Goal: Task Accomplishment & Management: Complete application form

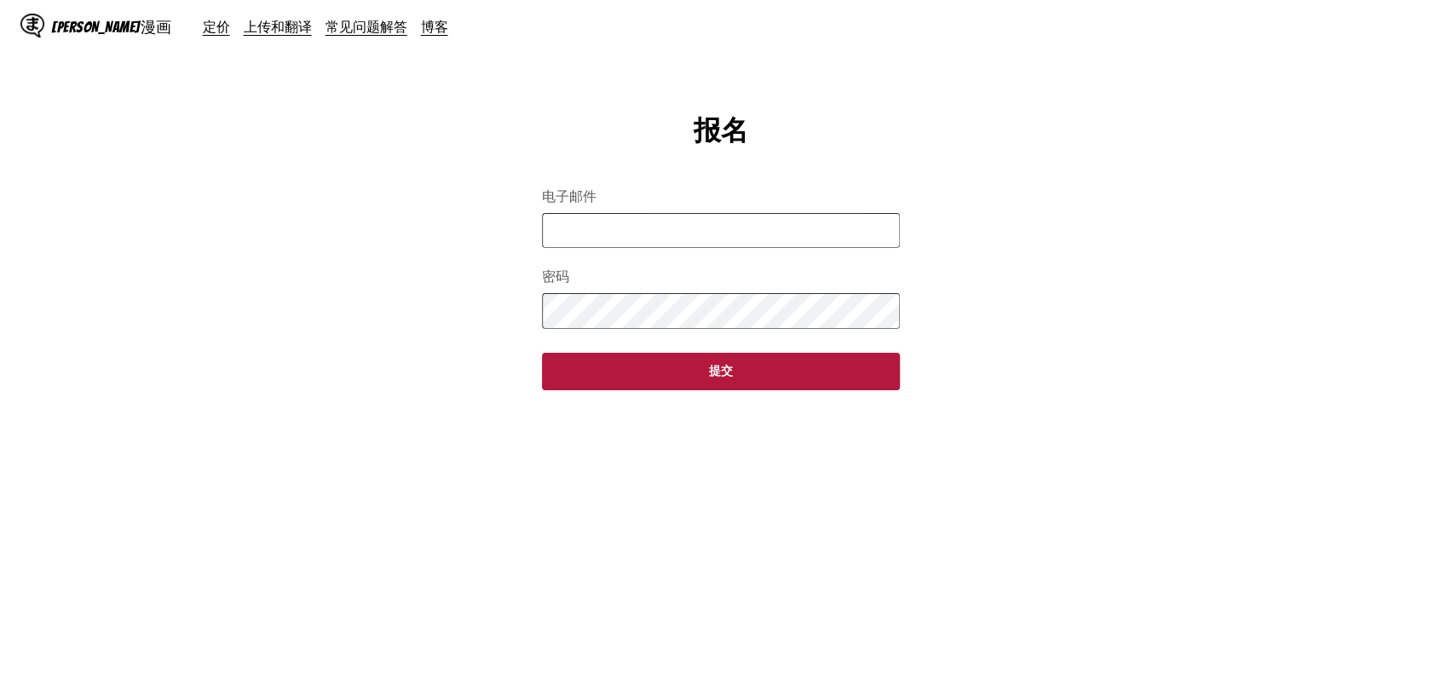
click at [770, 245] on input "电子邮件" at bounding box center [721, 230] width 358 height 35
type input "**********"
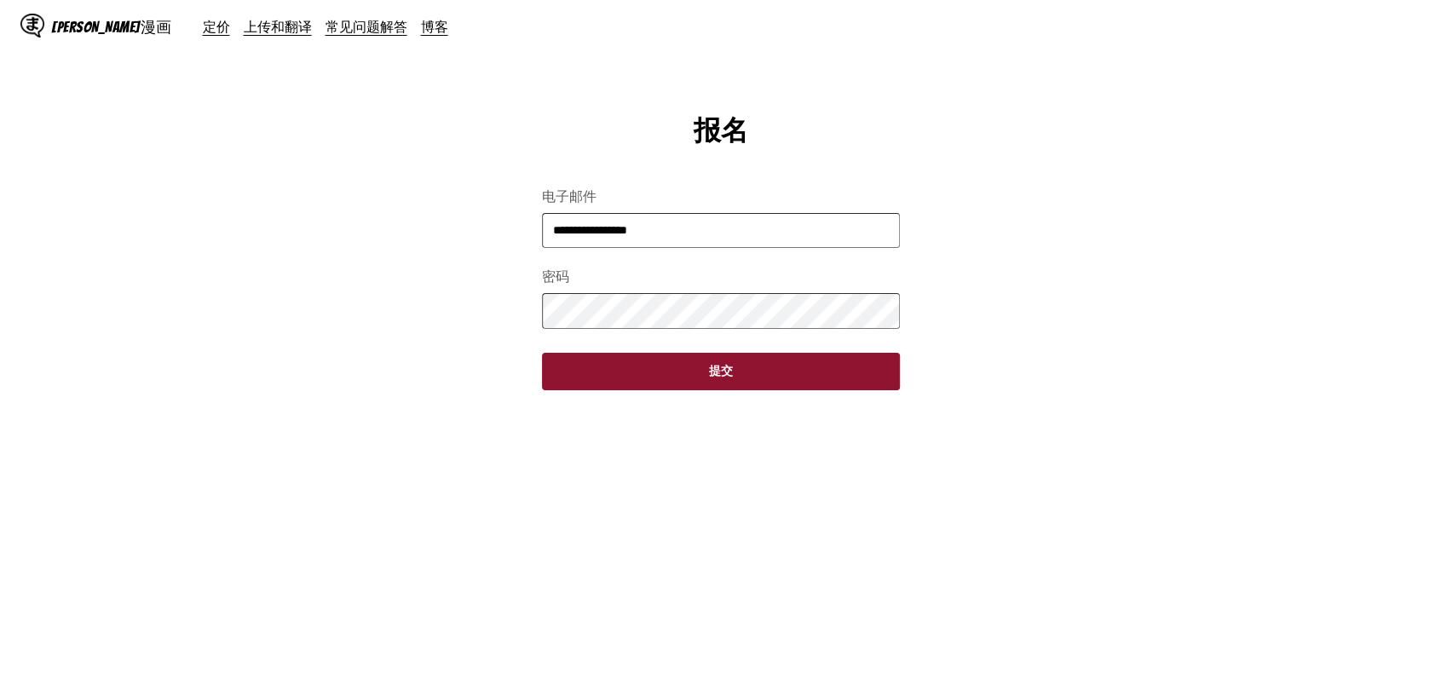
click at [716, 388] on button "提交" at bounding box center [721, 371] width 358 height 37
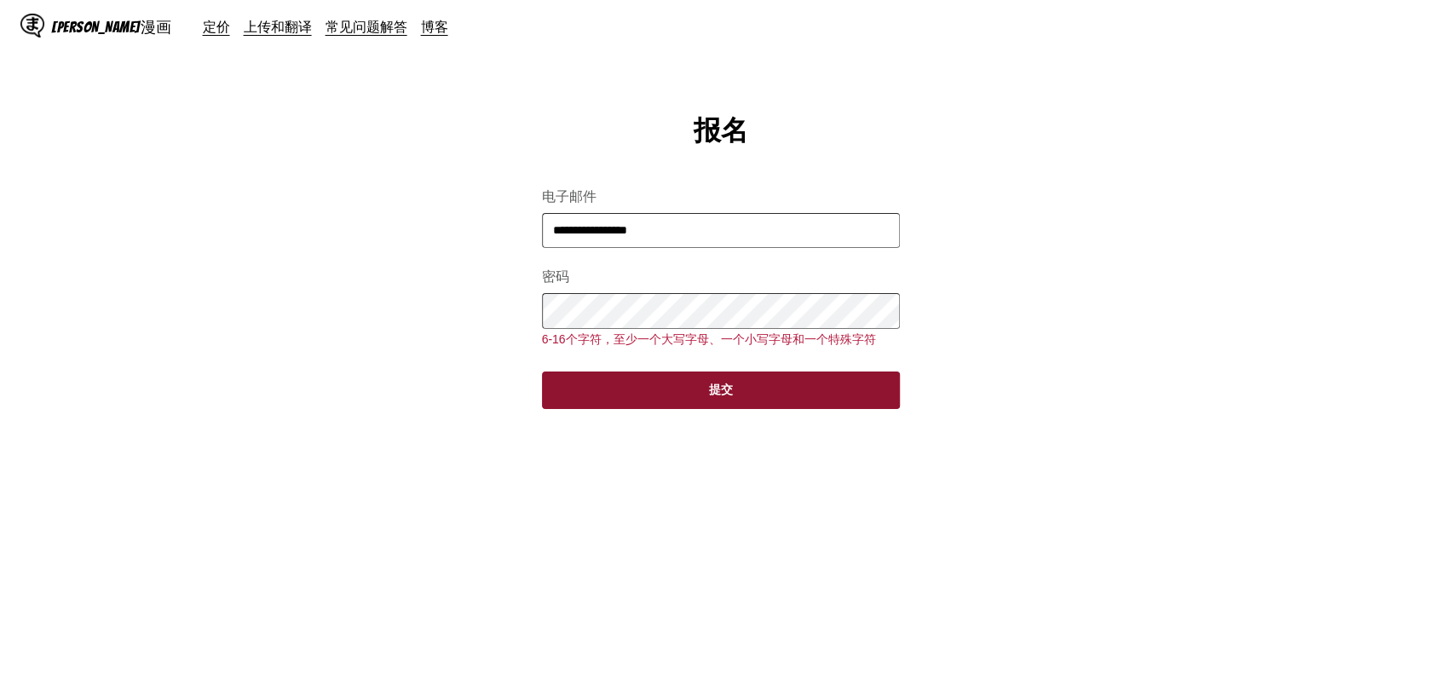
click at [648, 409] on button "提交" at bounding box center [721, 390] width 358 height 37
click at [641, 401] on button "提交" at bounding box center [721, 390] width 358 height 37
click at [634, 395] on button "提交" at bounding box center [721, 390] width 358 height 37
drag, startPoint x: 634, startPoint y: 395, endPoint x: 632, endPoint y: 406, distance: 11.2
click at [633, 399] on button "提交" at bounding box center [721, 390] width 358 height 37
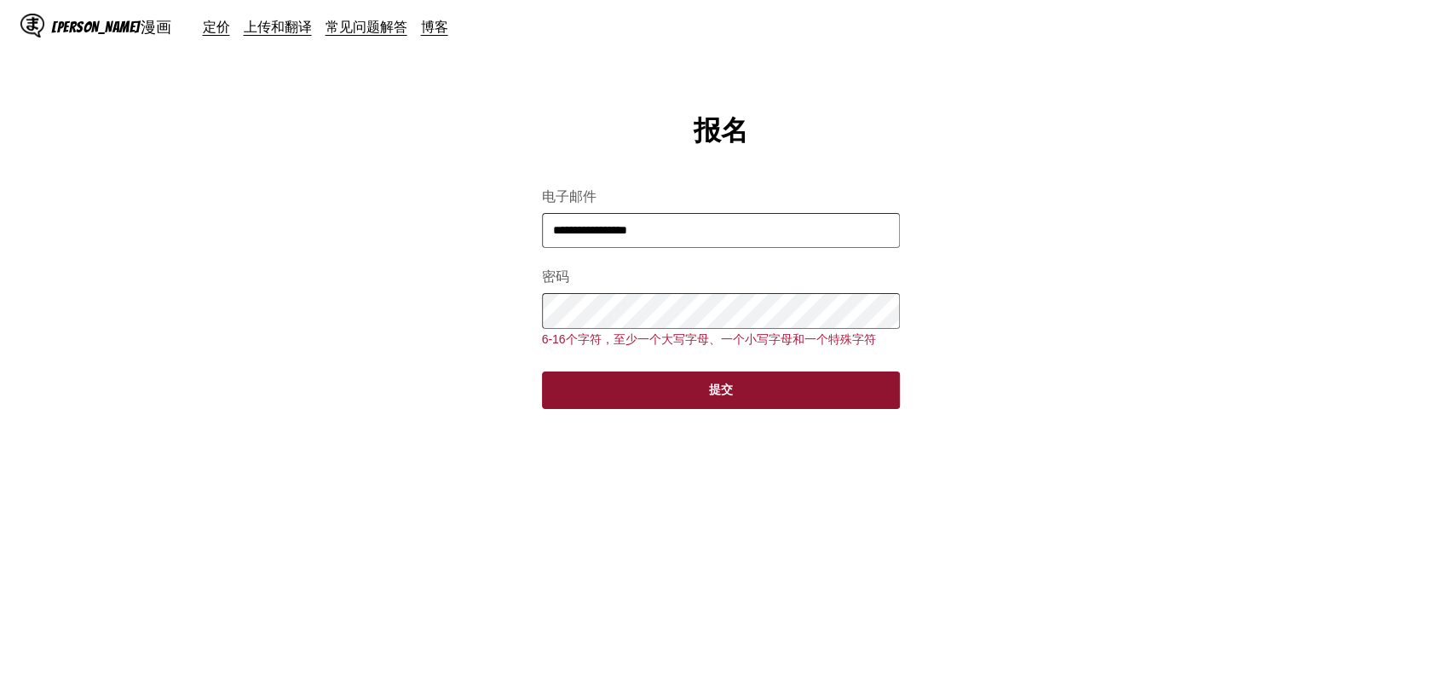
click at [632, 406] on button "提交" at bounding box center [721, 390] width 358 height 37
click at [640, 401] on button "提交" at bounding box center [721, 390] width 358 height 37
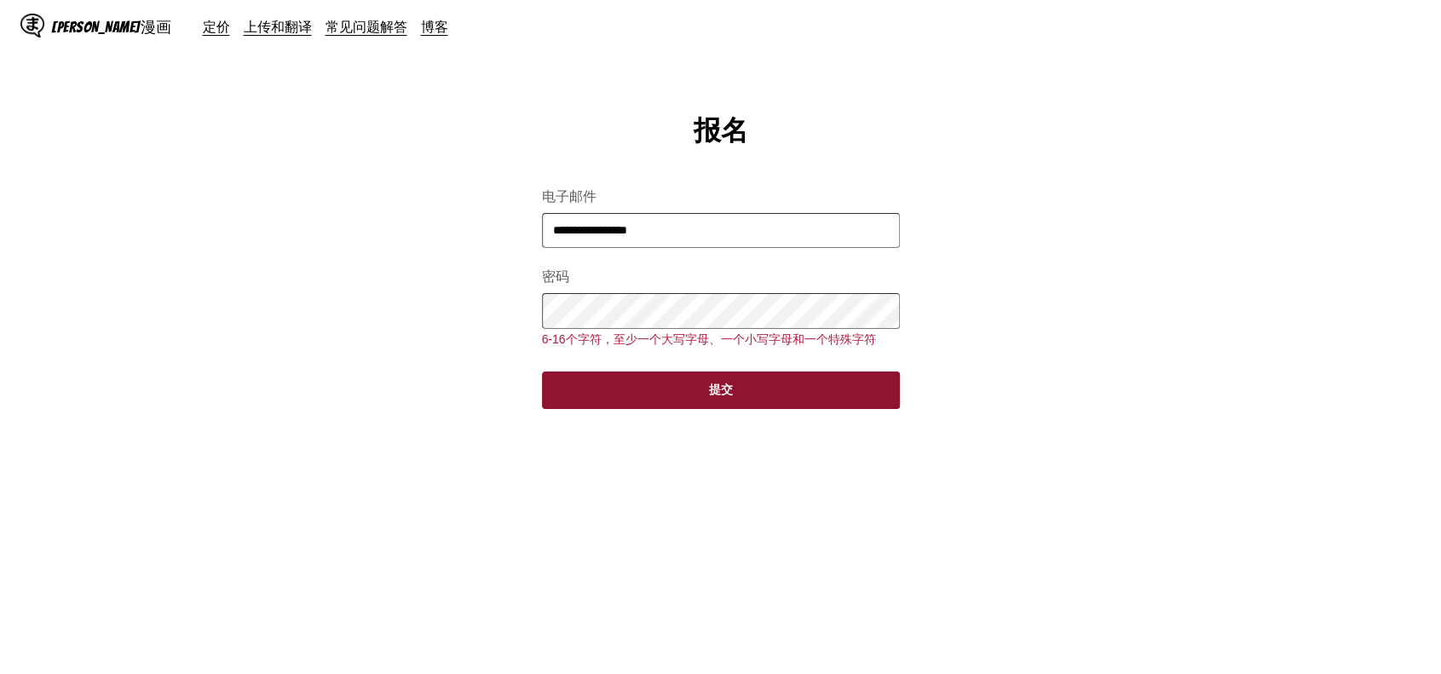
click at [721, 409] on button "提交" at bounding box center [721, 390] width 358 height 37
click at [655, 394] on button "提交" at bounding box center [721, 390] width 358 height 37
click at [665, 404] on button "提交" at bounding box center [721, 390] width 358 height 37
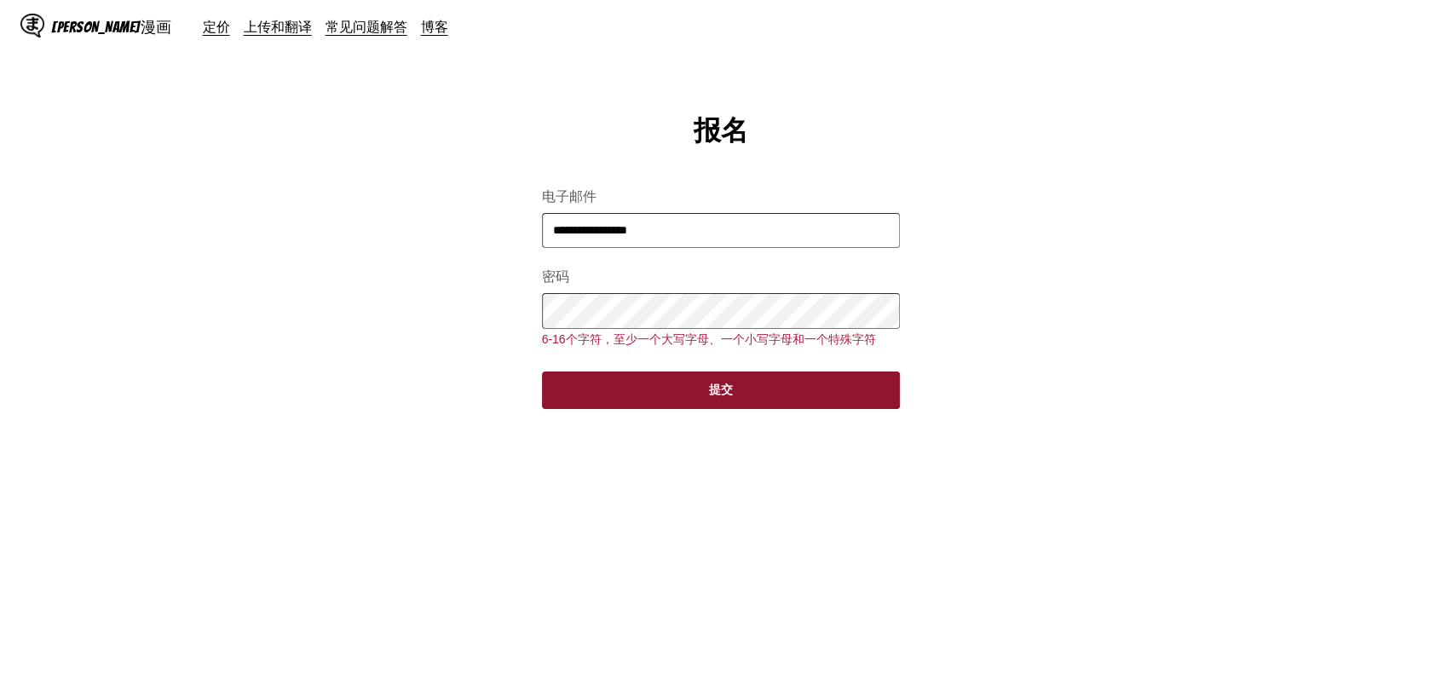
click at [665, 404] on button "提交" at bounding box center [721, 390] width 358 height 37
click at [666, 404] on button "提交" at bounding box center [721, 390] width 358 height 37
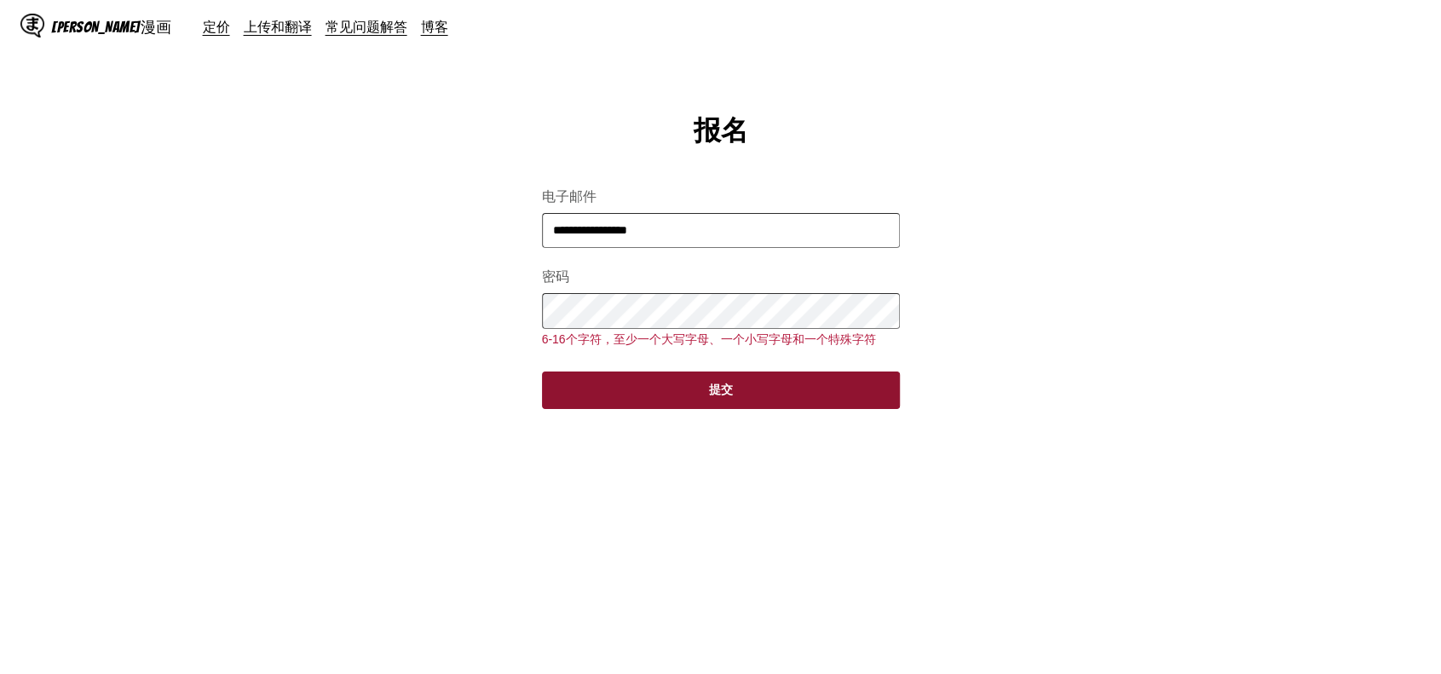
click at [666, 404] on button "提交" at bounding box center [721, 390] width 358 height 37
click at [666, 405] on button "提交" at bounding box center [721, 390] width 358 height 37
click at [666, 404] on button "提交" at bounding box center [721, 390] width 358 height 37
click at [664, 404] on button "提交" at bounding box center [721, 390] width 358 height 37
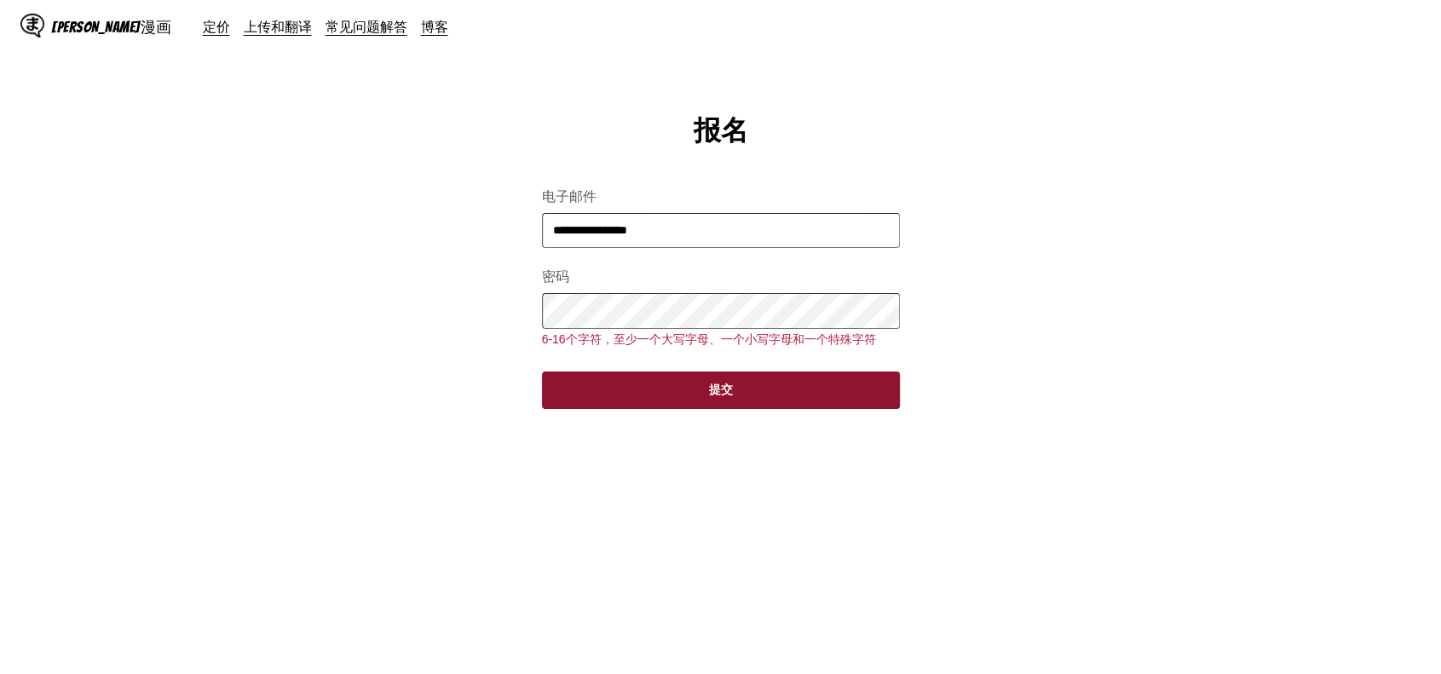
click at [664, 404] on button "提交" at bounding box center [721, 390] width 358 height 37
click at [663, 403] on button "提交" at bounding box center [721, 390] width 358 height 37
click at [666, 401] on button "提交" at bounding box center [721, 390] width 358 height 37
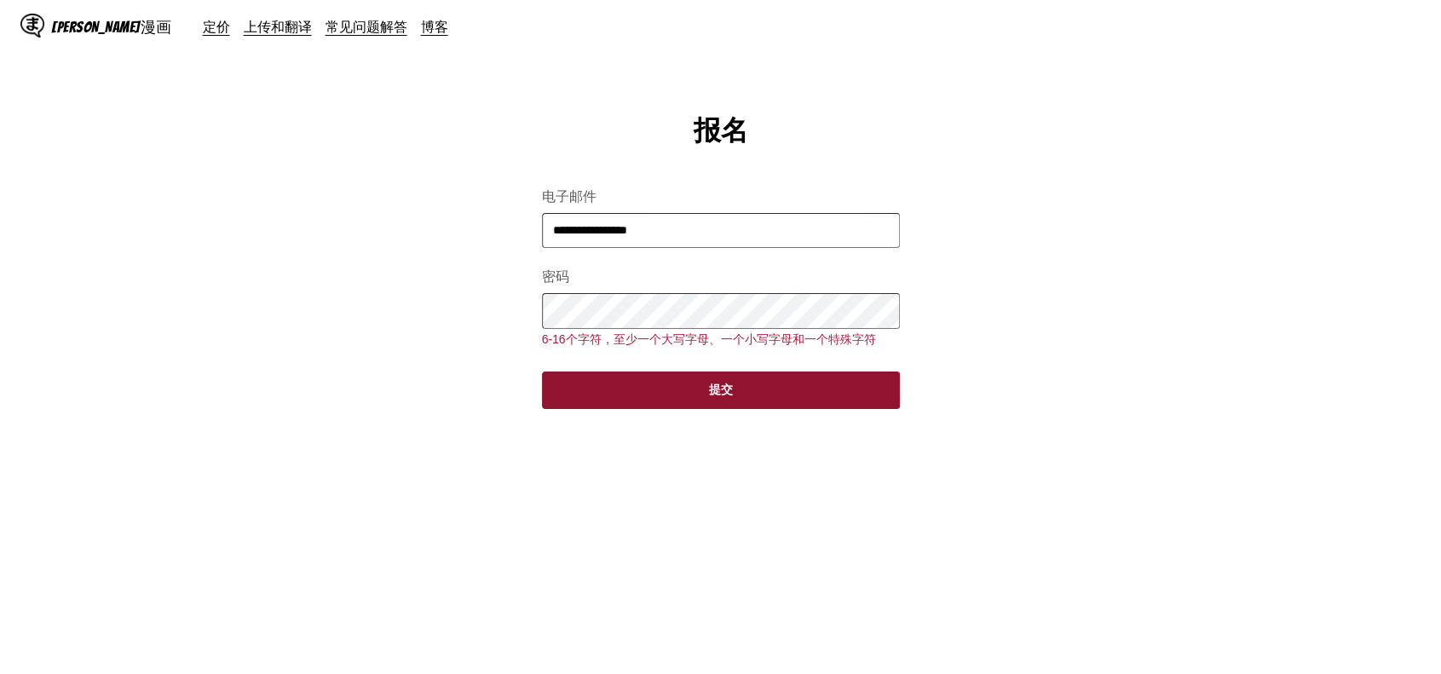
click at [668, 401] on button "提交" at bounding box center [721, 390] width 358 height 37
click at [666, 402] on button "提交" at bounding box center [721, 390] width 358 height 37
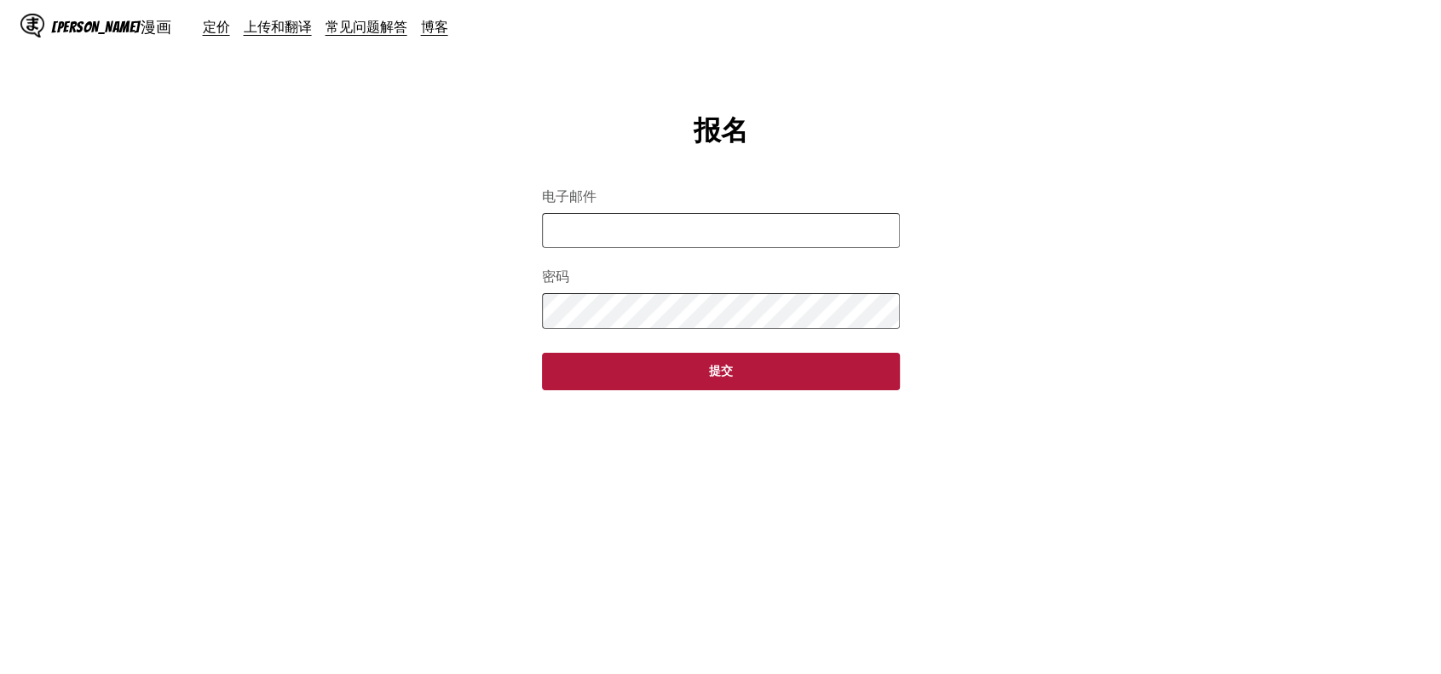
click at [680, 226] on input "电子邮件" at bounding box center [721, 230] width 358 height 35
type input "**********"
click at [651, 339] on form "**********" at bounding box center [721, 279] width 358 height 222
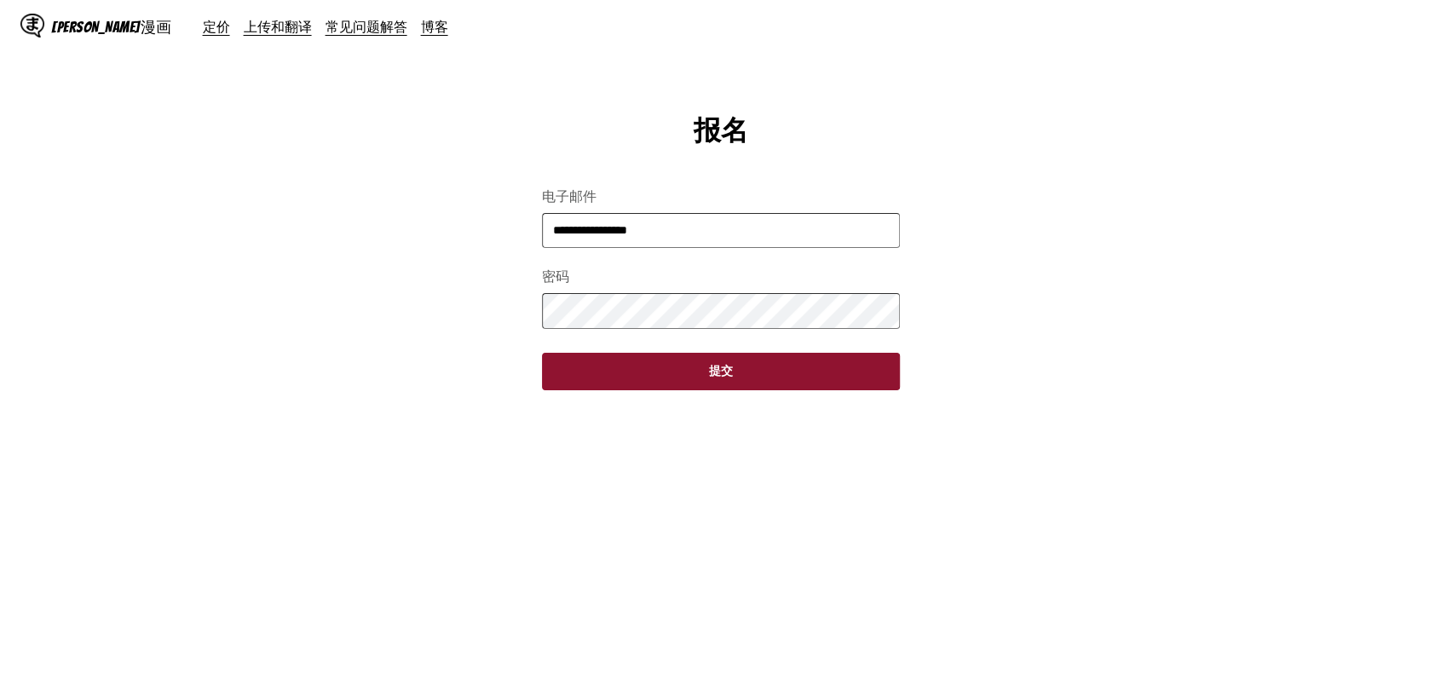
click at [670, 365] on button "提交" at bounding box center [721, 371] width 358 height 37
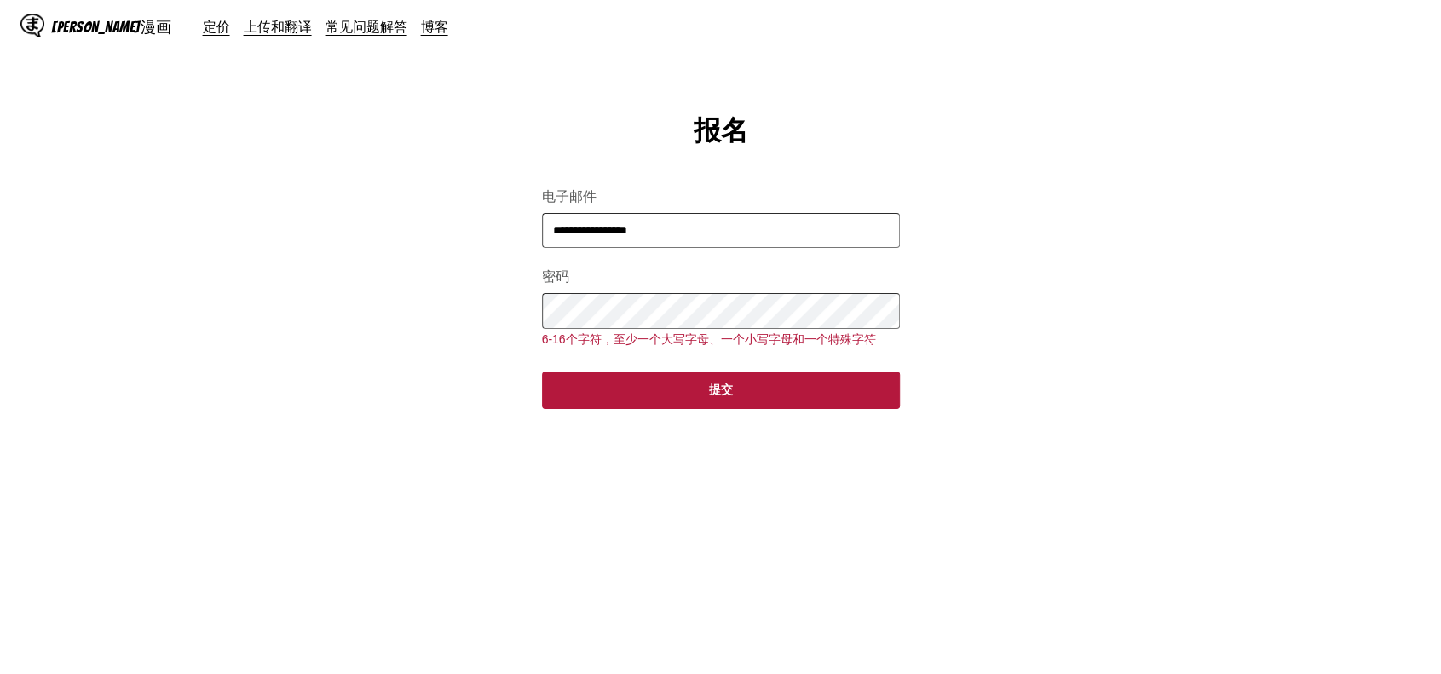
click at [523, 310] on main "**********" at bounding box center [720, 415] width 1441 height 607
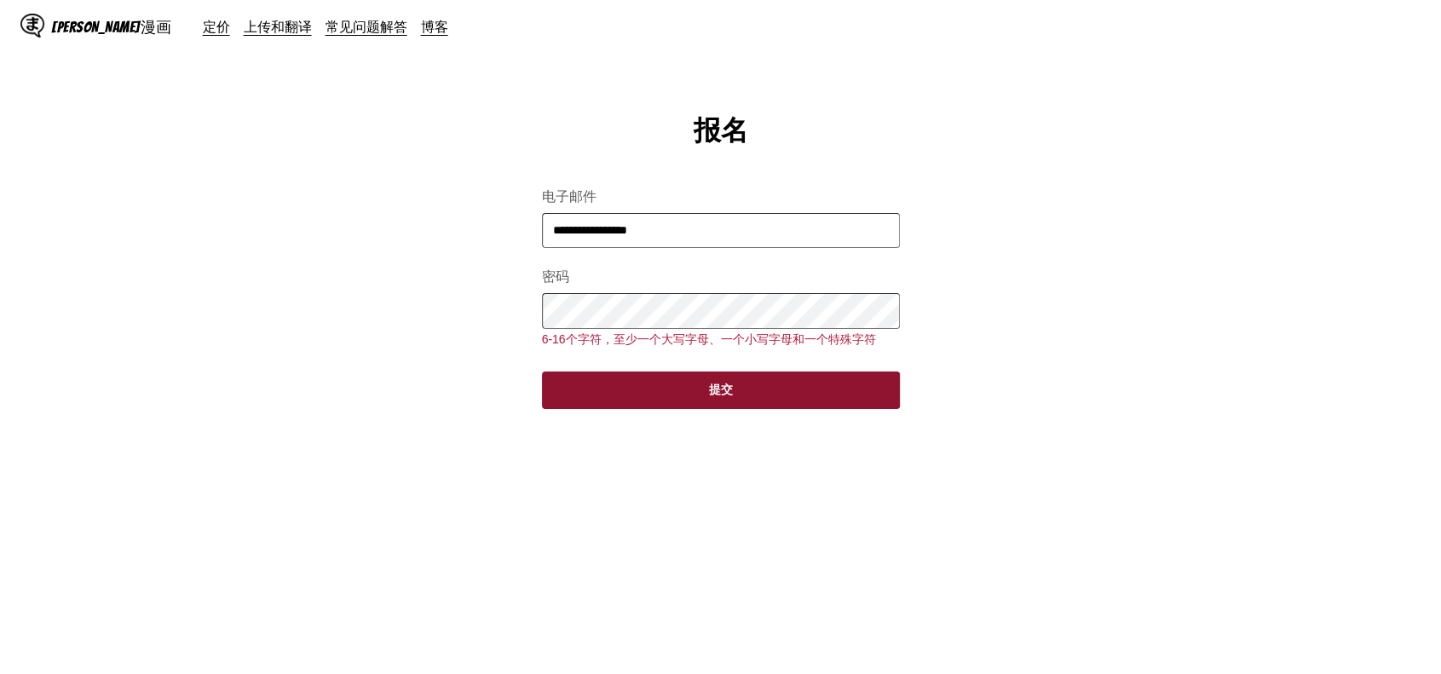
click at [667, 386] on button "提交" at bounding box center [721, 390] width 358 height 37
click at [671, 396] on button "提交" at bounding box center [721, 390] width 358 height 37
click at [672, 397] on button "提交" at bounding box center [721, 390] width 358 height 37
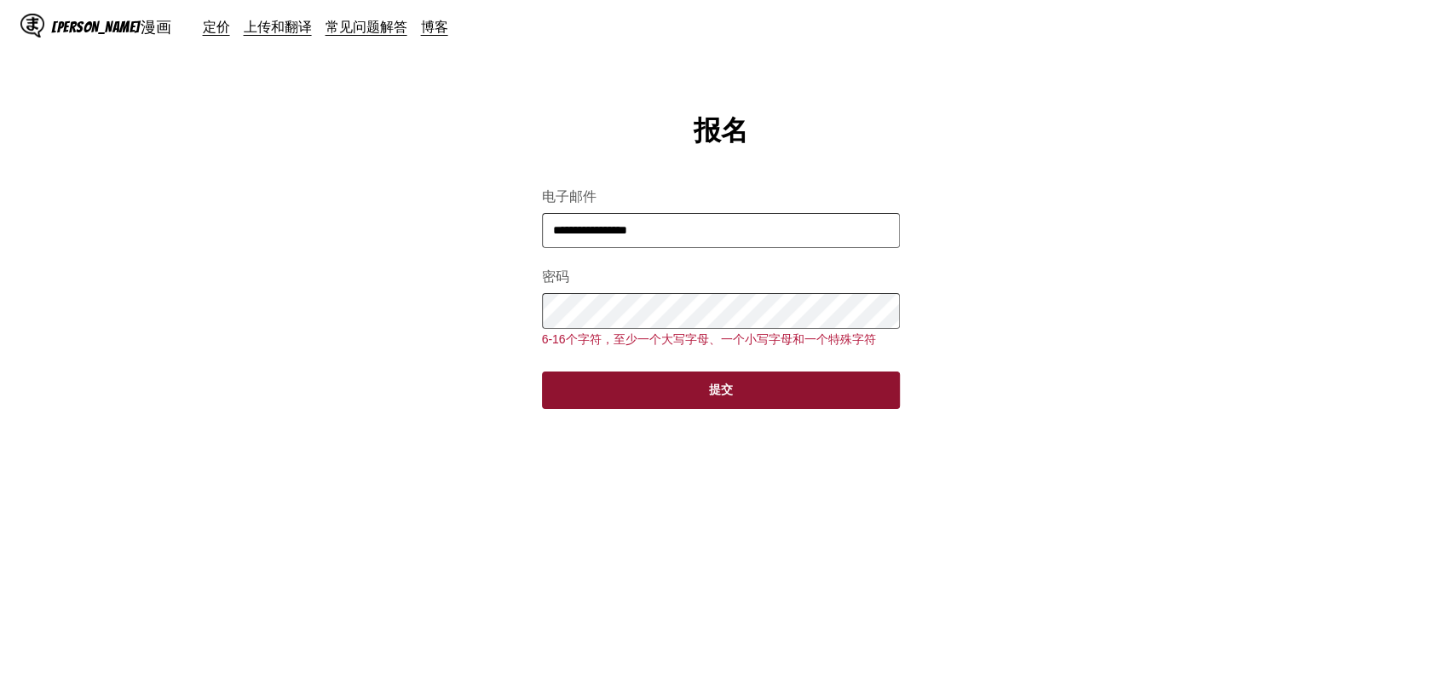
click at [678, 397] on button "提交" at bounding box center [721, 390] width 358 height 37
click at [775, 379] on button "提交" at bounding box center [721, 390] width 358 height 37
click at [772, 393] on button "提交" at bounding box center [721, 390] width 358 height 37
drag, startPoint x: 772, startPoint y: 393, endPoint x: 1064, endPoint y: 199, distance: 351.0
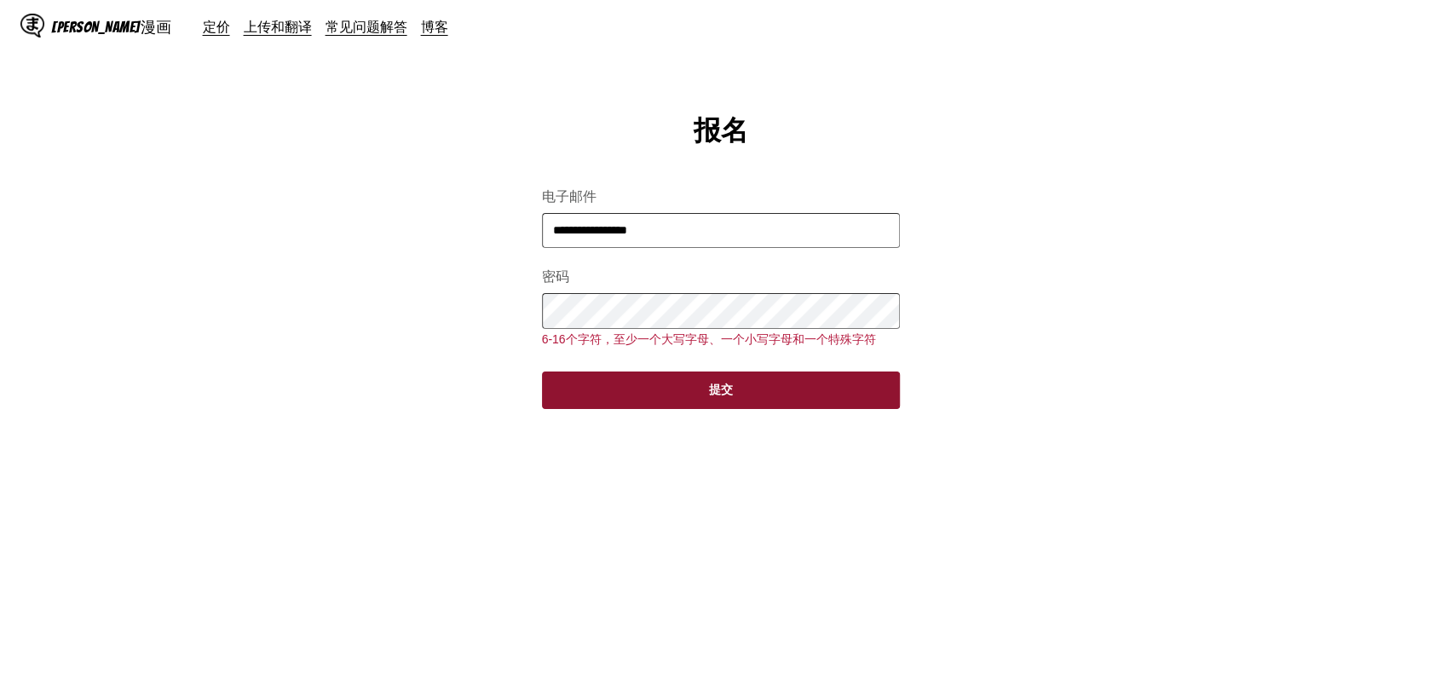
click at [772, 394] on button "提交" at bounding box center [721, 390] width 358 height 37
click at [790, 405] on button "提交" at bounding box center [721, 390] width 358 height 37
click at [804, 396] on button "提交" at bounding box center [721, 390] width 358 height 37
